Goal: Task Accomplishment & Management: Manage account settings

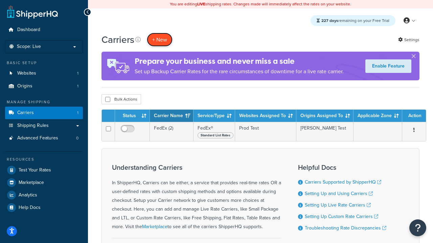
click at [160, 40] on button "+ New" at bounding box center [160, 40] width 26 height 14
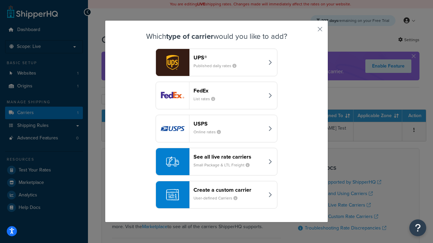
click at [228, 91] on header "FedEx" at bounding box center [228, 91] width 71 height 6
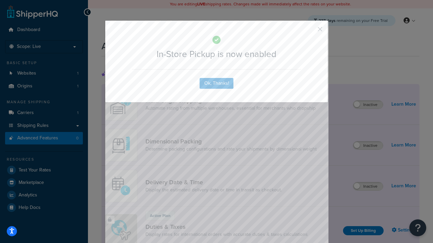
scroll to position [219, 0]
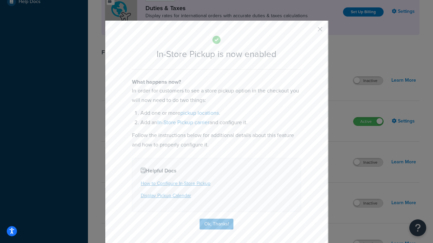
click at [310, 31] on button "button" at bounding box center [310, 32] width 2 height 2
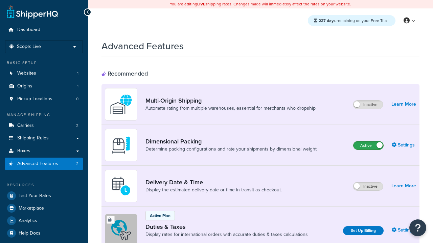
click at [368, 146] on label "Active" at bounding box center [368, 146] width 30 height 8
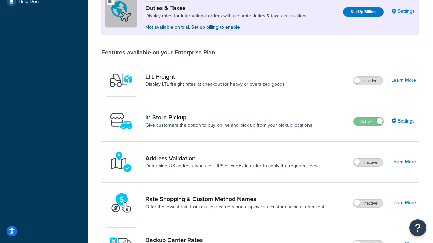
scroll to position [206, 0]
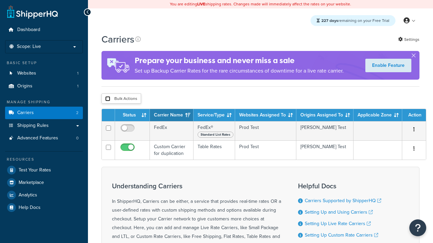
click at [107, 100] on input "checkbox" at bounding box center [107, 98] width 5 height 5
checkbox input "true"
click at [0, 0] on button "Delete" at bounding box center [0, 0] width 0 height 0
